Goal: Task Accomplishment & Management: Manage account settings

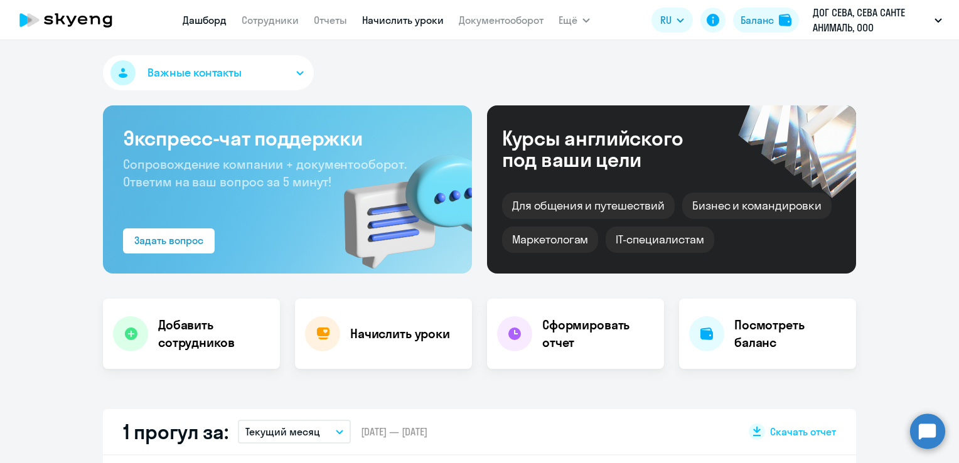
click at [391, 26] on link "Начислить уроки" at bounding box center [403, 20] width 82 height 13
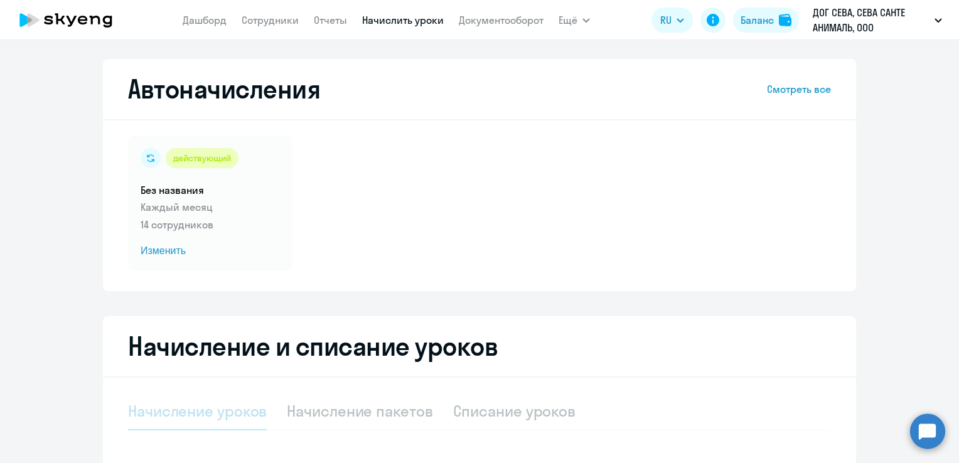
select select "10"
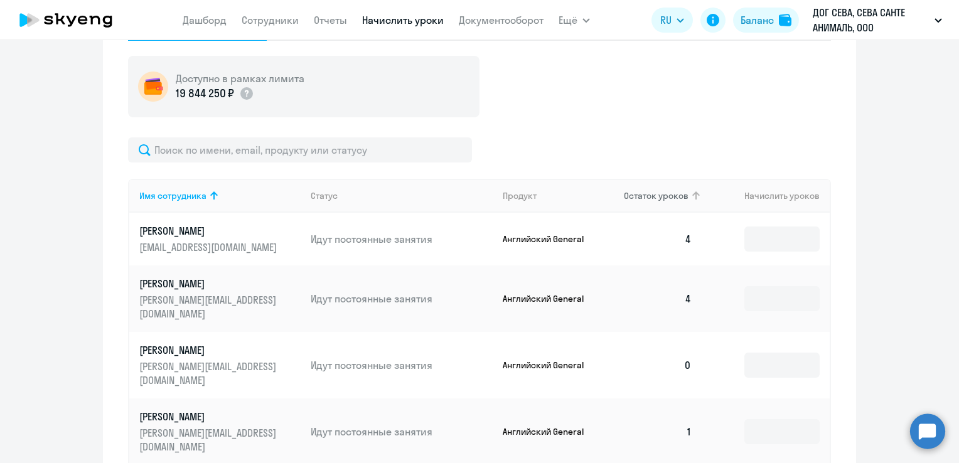
scroll to position [439, 0]
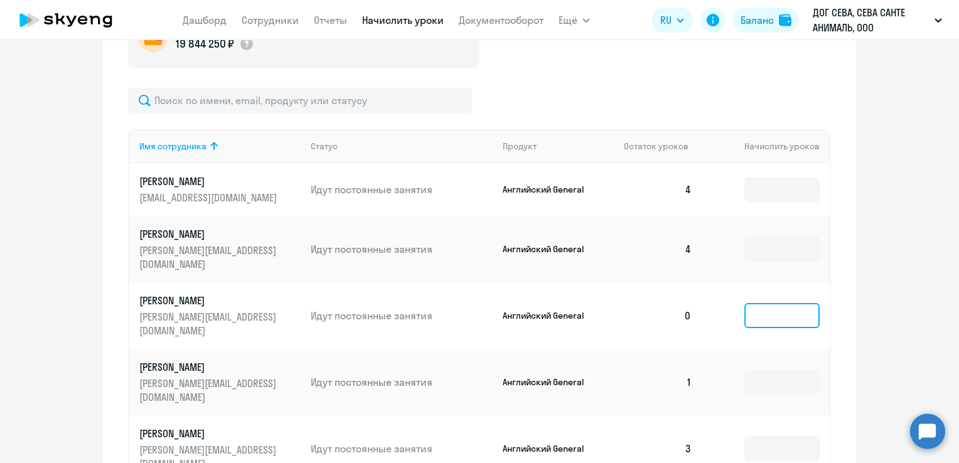
click at [776, 308] on input at bounding box center [781, 315] width 75 height 25
click at [901, 277] on ng-component "Автоначисления Смотреть все действующий Без названия Каждый месяц 14 сотруднико…" at bounding box center [479, 188] width 959 height 1137
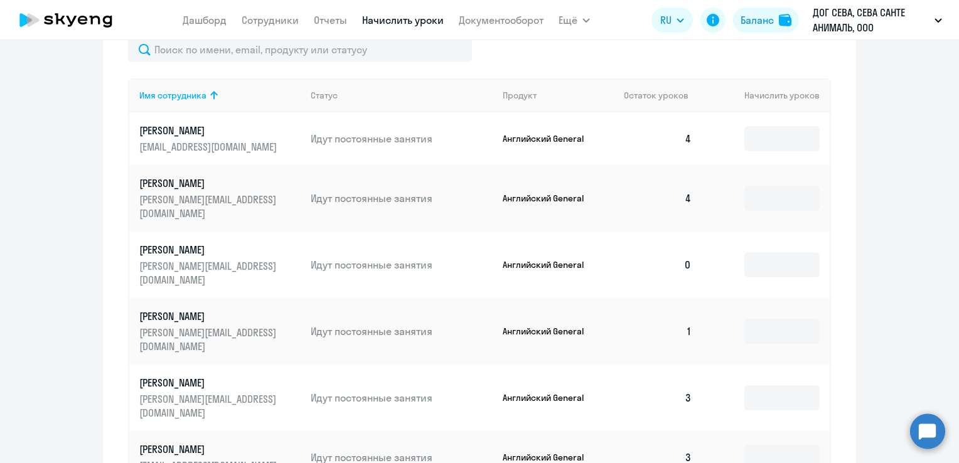
scroll to position [565, 0]
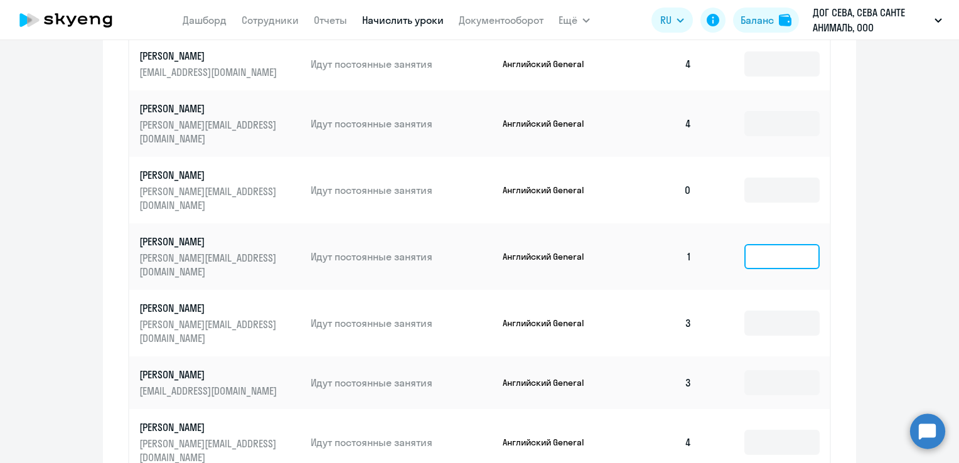
click at [791, 244] on input at bounding box center [781, 256] width 75 height 25
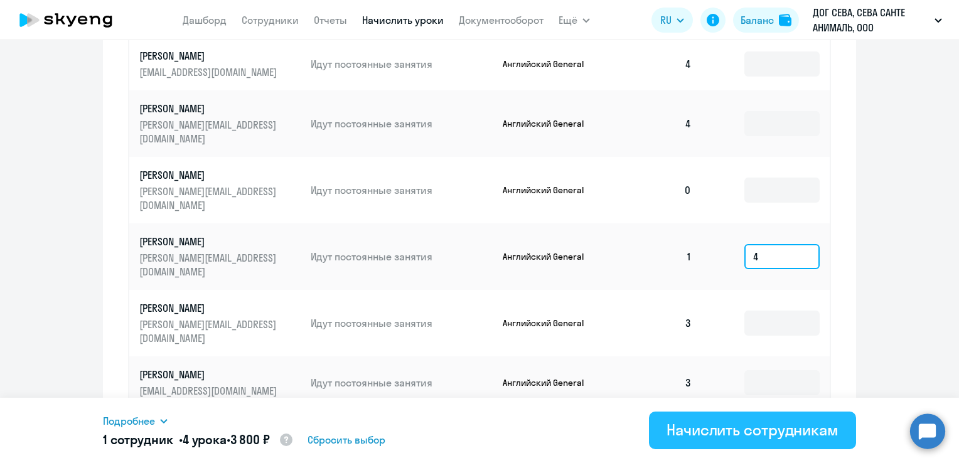
type input "4"
click at [788, 430] on div "Начислить сотрудникам" at bounding box center [752, 430] width 172 height 20
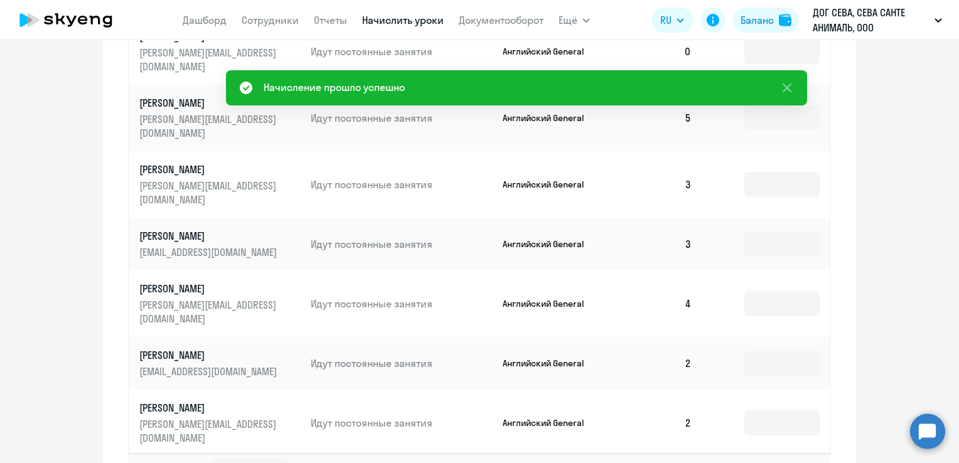
scroll to position [753, 0]
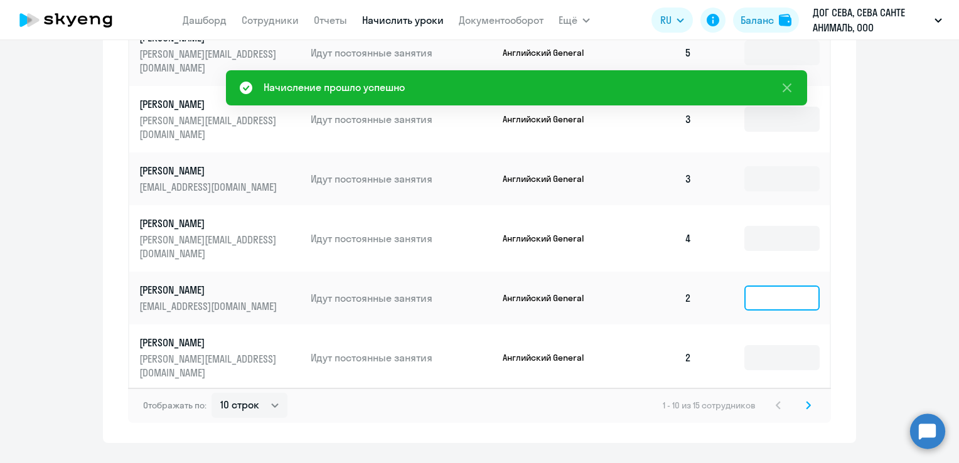
click at [745, 285] on input at bounding box center [781, 297] width 75 height 25
type input "2"
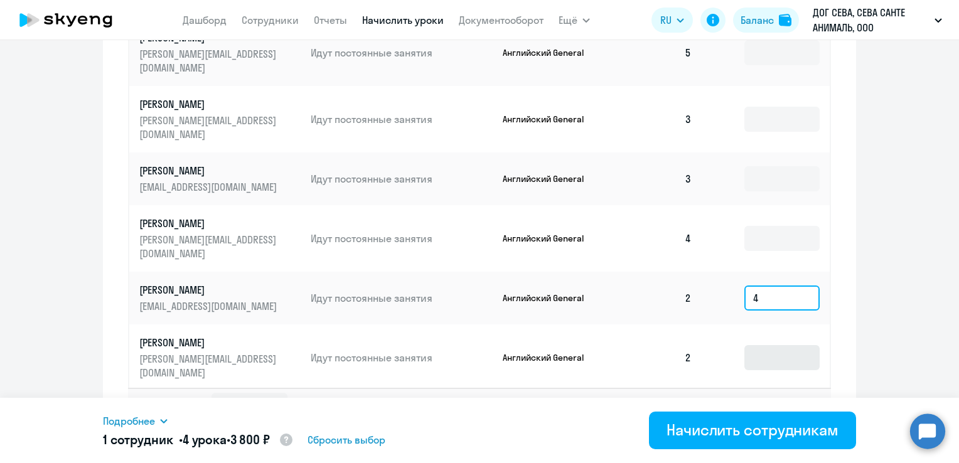
type input "4"
click at [748, 345] on input at bounding box center [781, 357] width 75 height 25
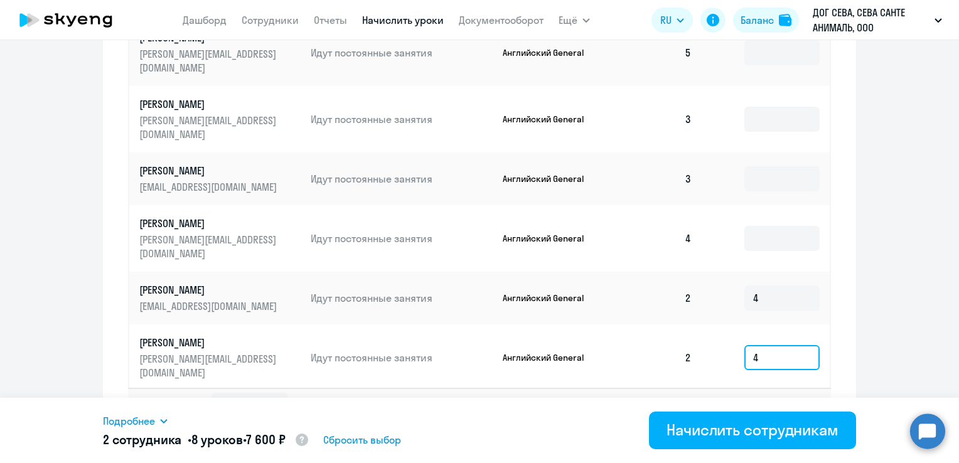
type input "4"
click at [761, 405] on input at bounding box center [781, 417] width 75 height 25
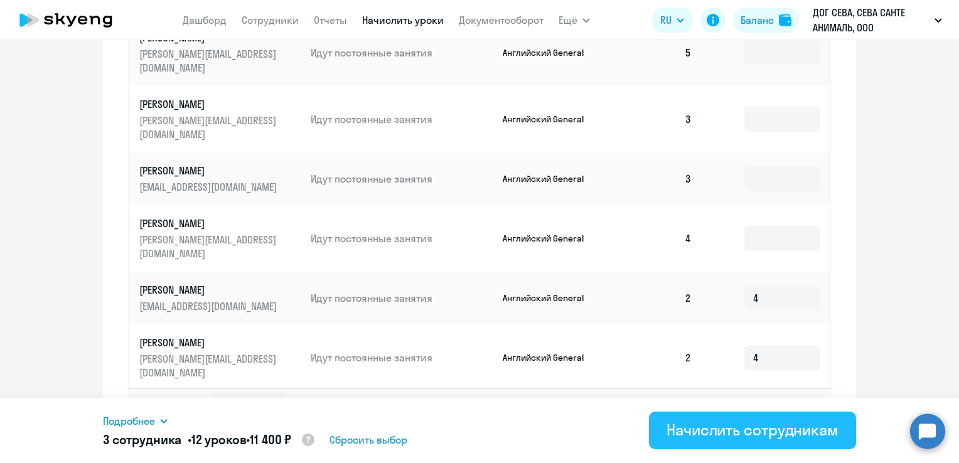
type input "4"
click at [753, 430] on div "Начислить сотрудникам" at bounding box center [752, 430] width 172 height 20
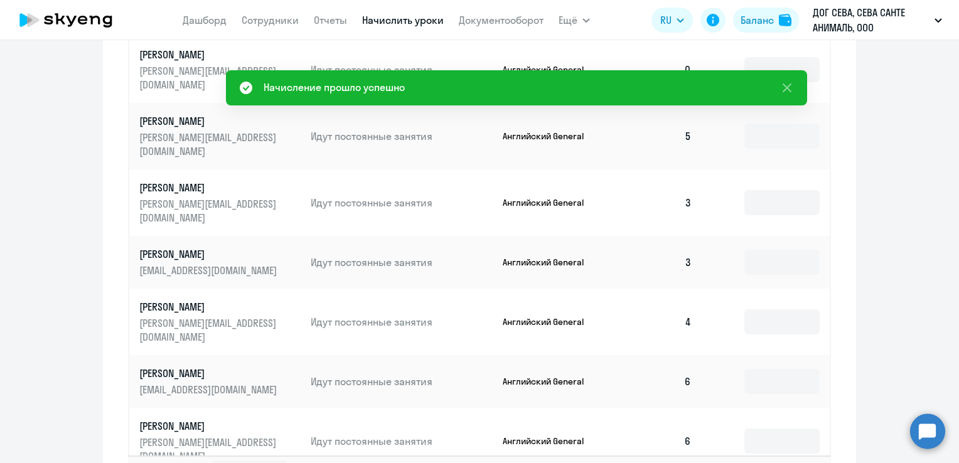
scroll to position [565, 0]
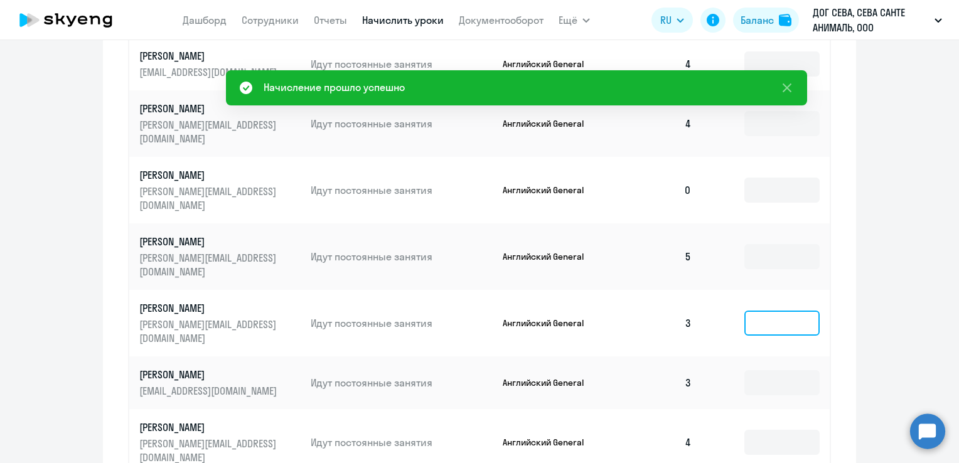
click at [755, 311] on input at bounding box center [781, 323] width 75 height 25
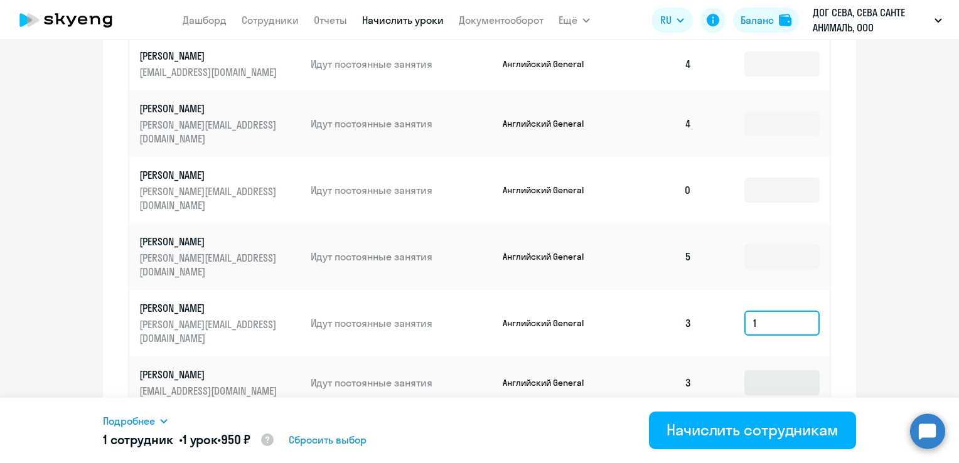
type input "1"
click at [759, 370] on input at bounding box center [781, 382] width 75 height 25
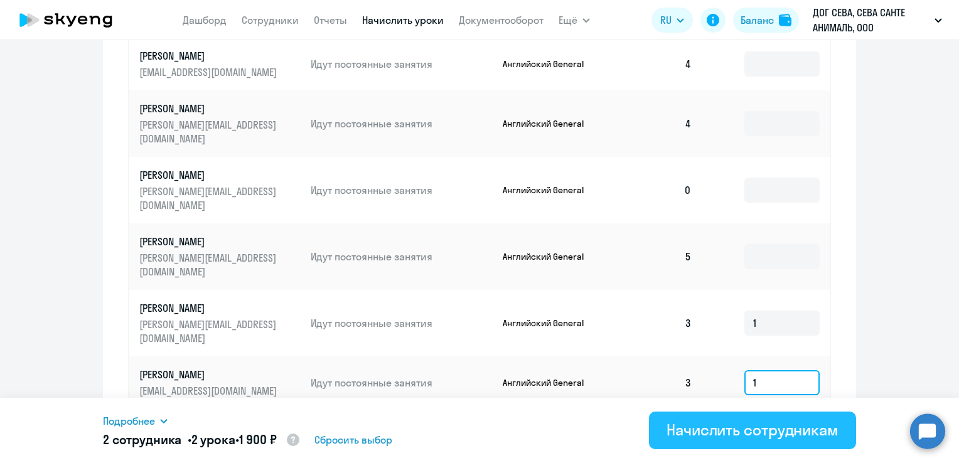
type input "1"
click at [749, 423] on div "Начислить сотрудникам" at bounding box center [752, 430] width 172 height 20
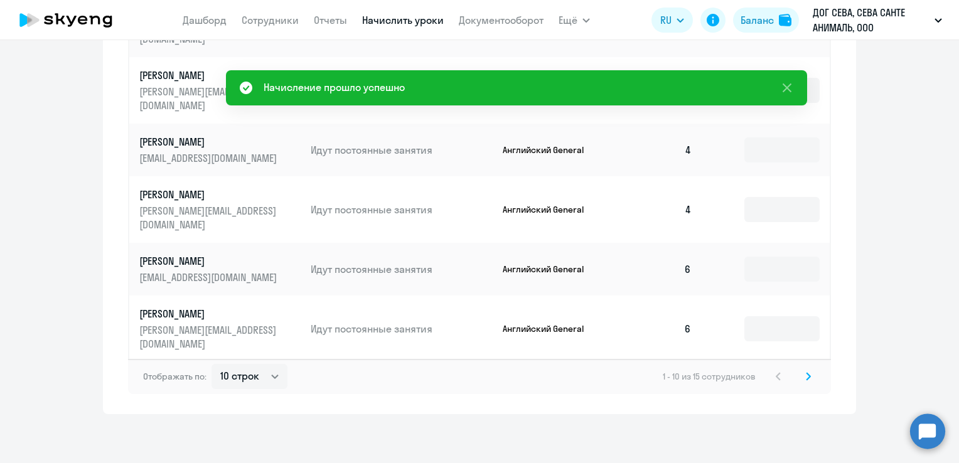
scroll to position [783, 0]
click at [806, 376] on icon at bounding box center [808, 374] width 4 height 7
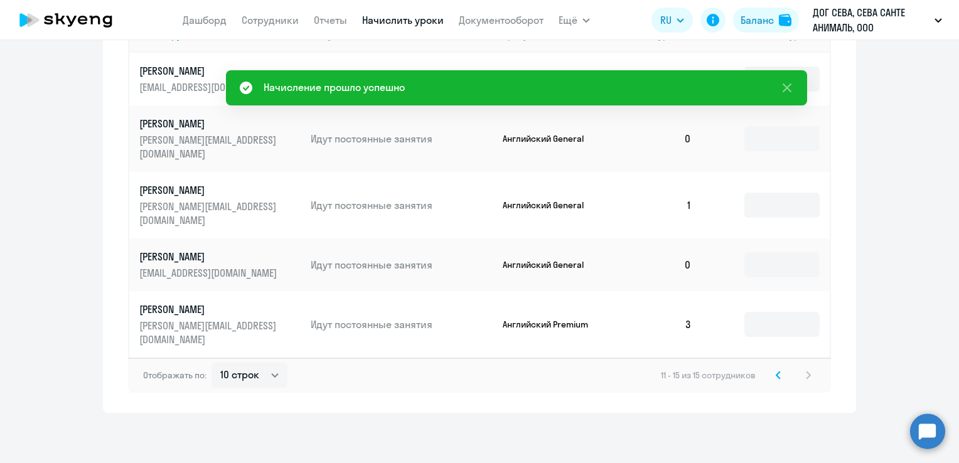
scroll to position [522, 0]
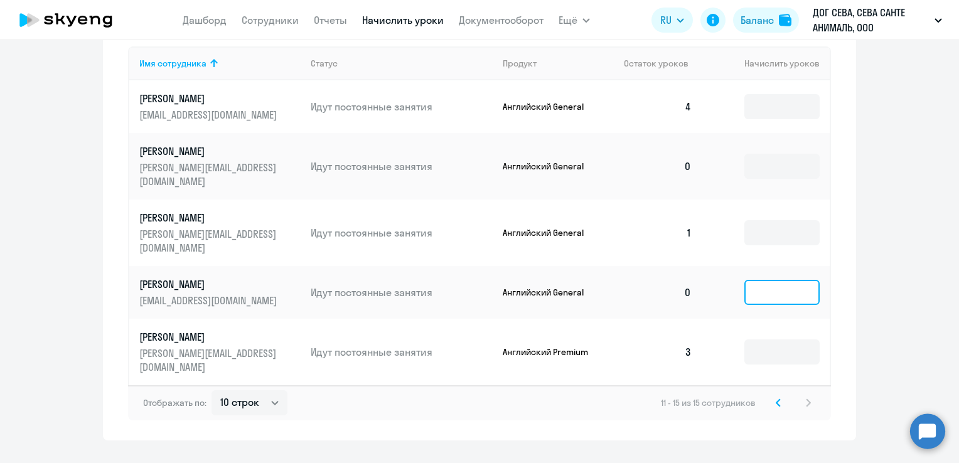
click at [762, 280] on input at bounding box center [781, 292] width 75 height 25
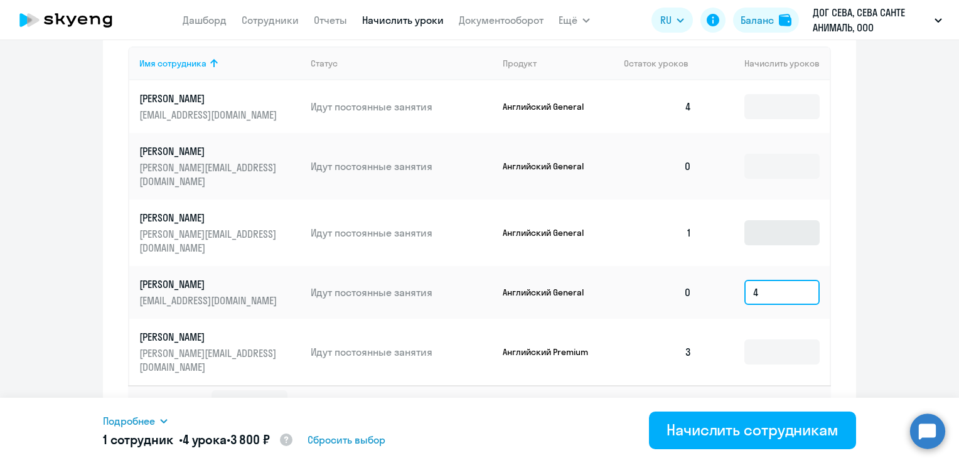
type input "4"
click at [764, 220] on input at bounding box center [781, 232] width 75 height 25
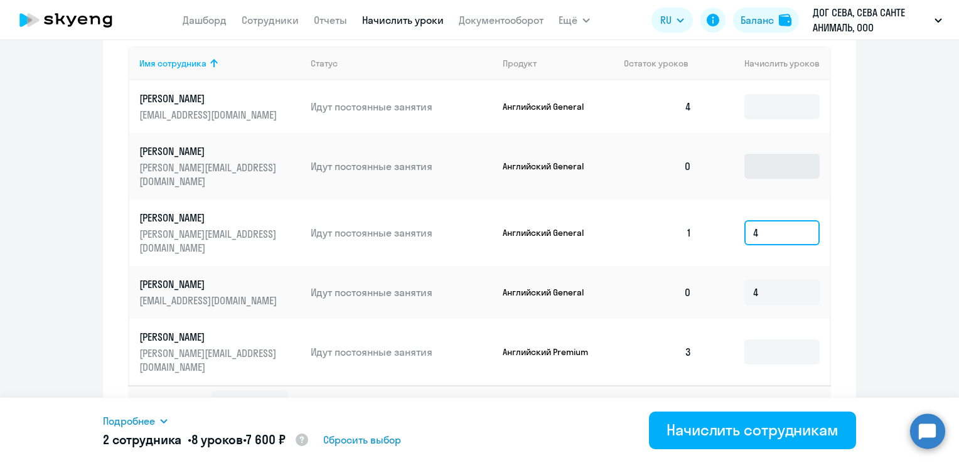
type input "4"
click at [762, 166] on input at bounding box center [781, 166] width 75 height 25
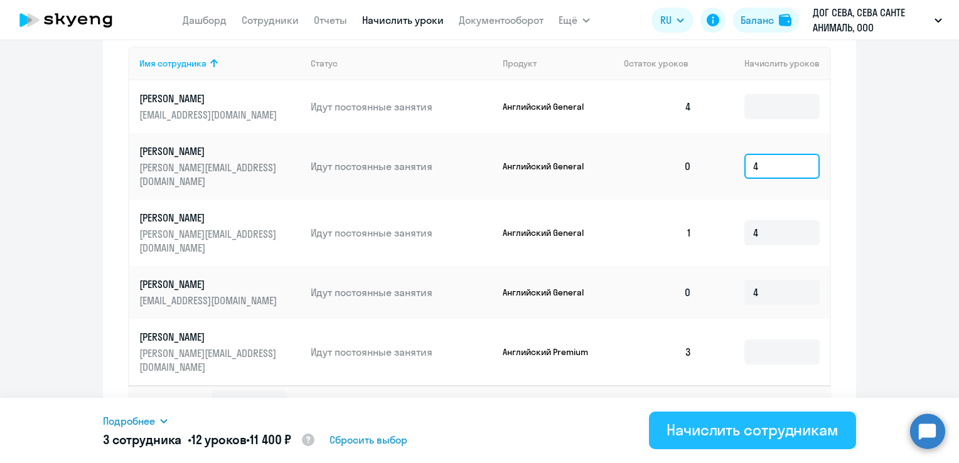
type input "4"
click at [755, 435] on div "Начислить сотрудникам" at bounding box center [752, 430] width 172 height 20
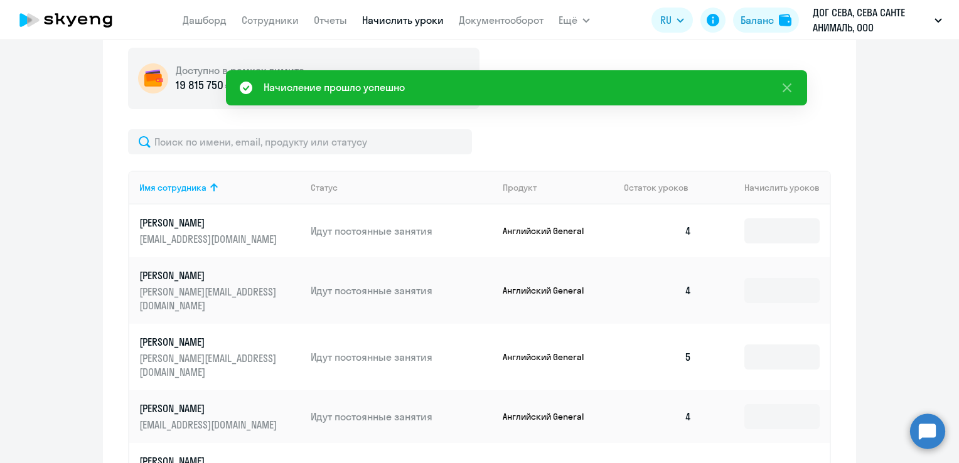
scroll to position [208, 0]
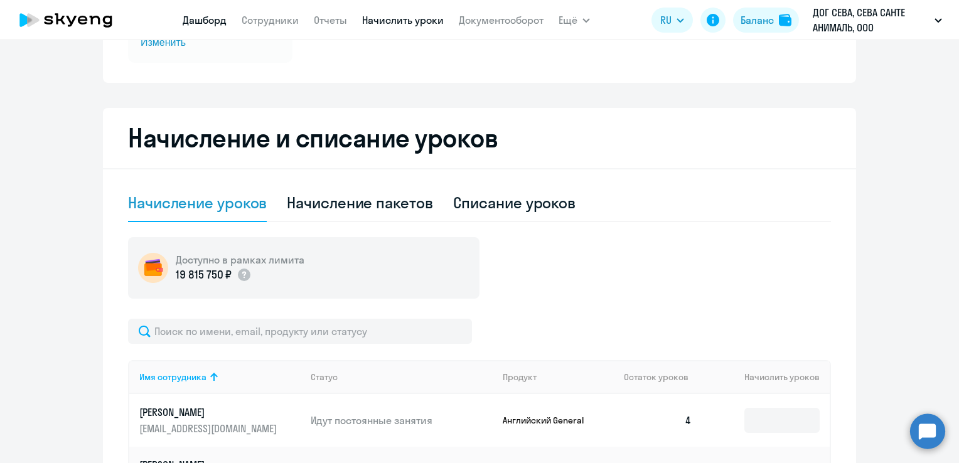
click at [211, 21] on link "Дашборд" at bounding box center [205, 20] width 44 height 13
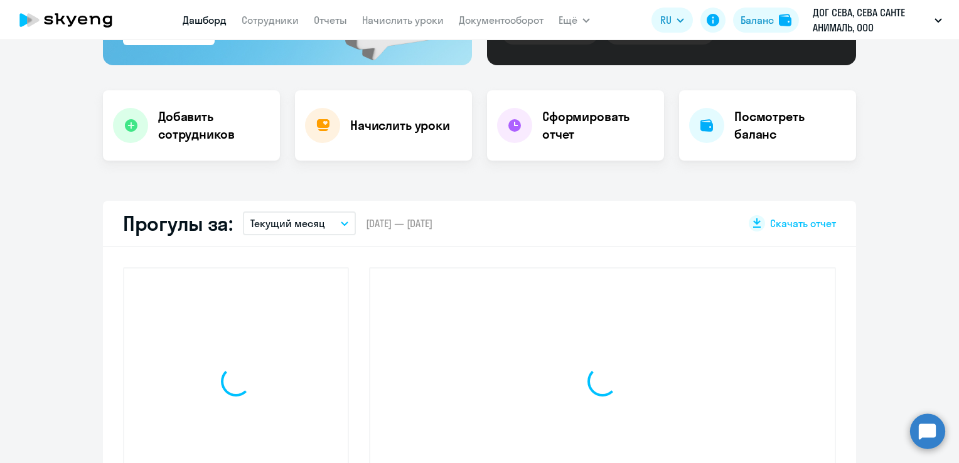
scroll to position [296, 0]
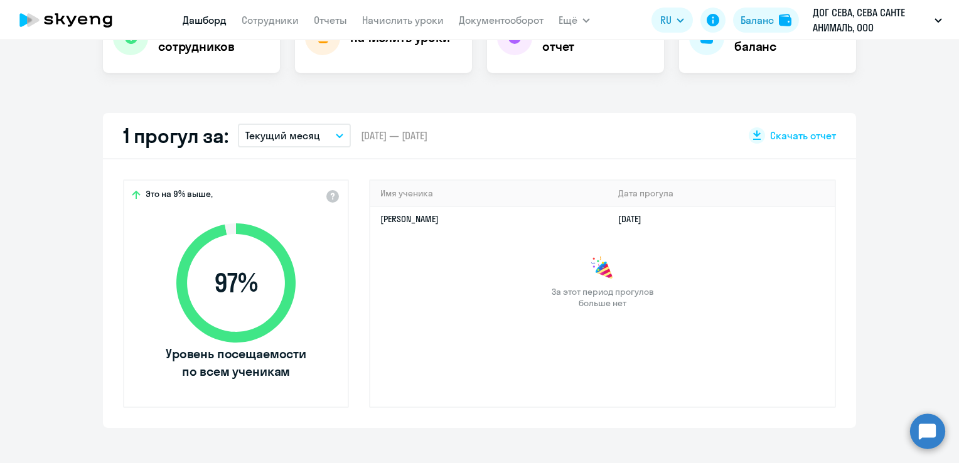
select select "30"
